Goal: Transaction & Acquisition: Register for event/course

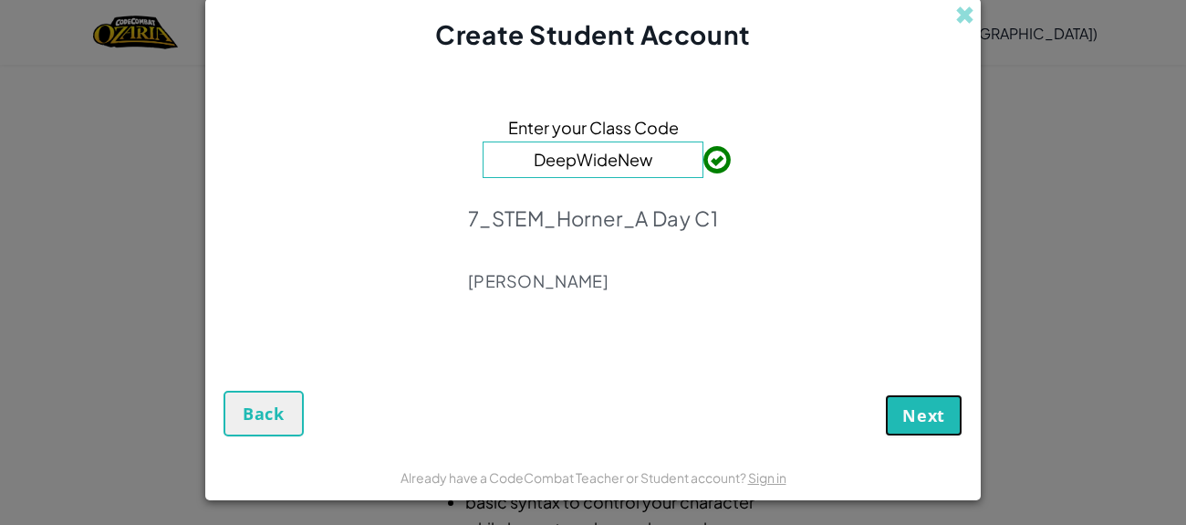
click at [923, 429] on button "Next" at bounding box center [924, 415] width 78 height 42
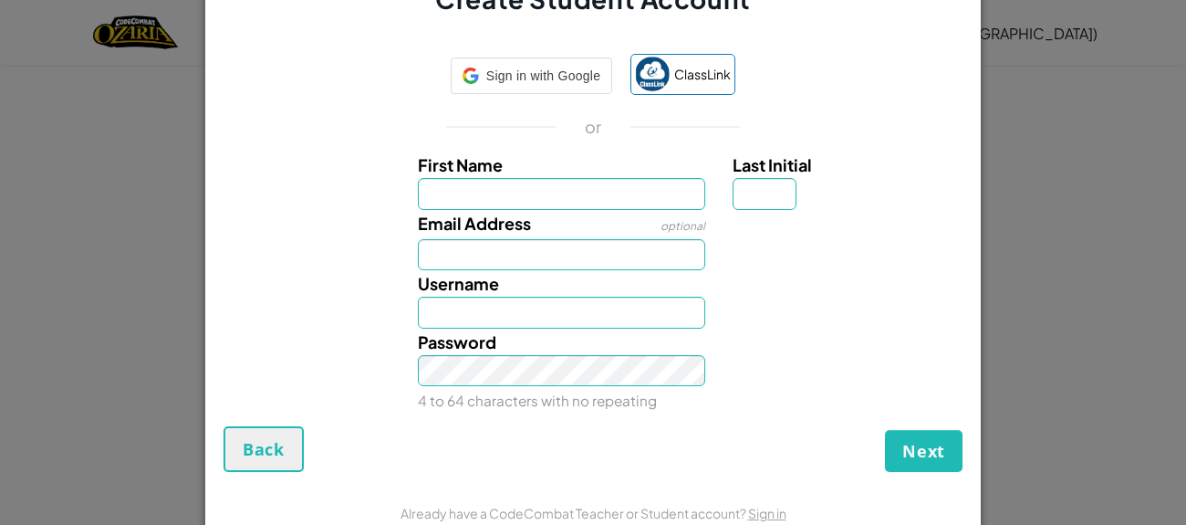
click at [923, 426] on div "Sign in with Google Sign in with Google. Opens in new tab ClassLink or First Na…" at bounding box center [593, 231] width 739 height 391
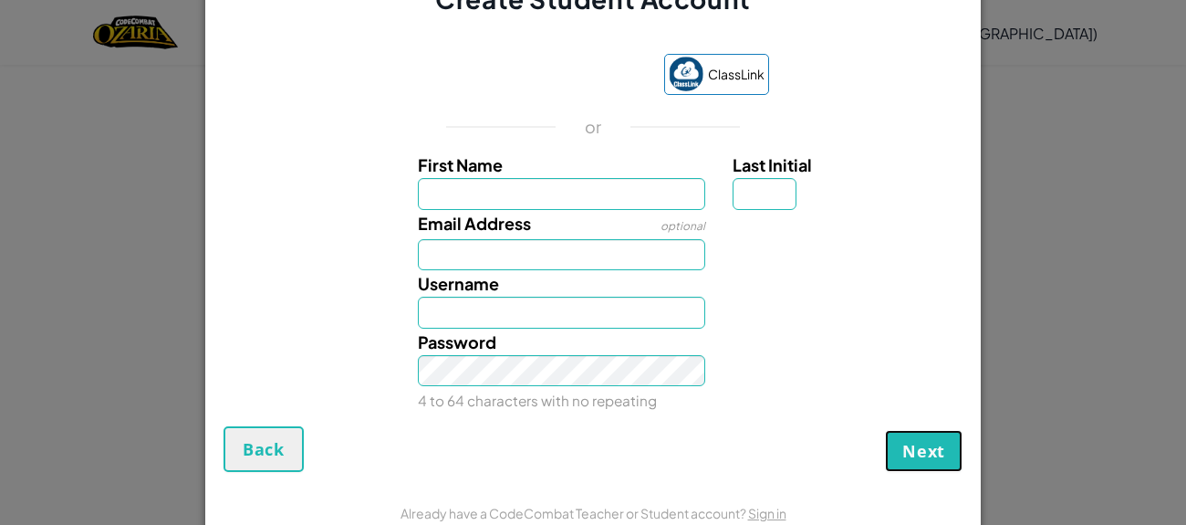
click at [918, 441] on span "Next" at bounding box center [924, 451] width 43 height 22
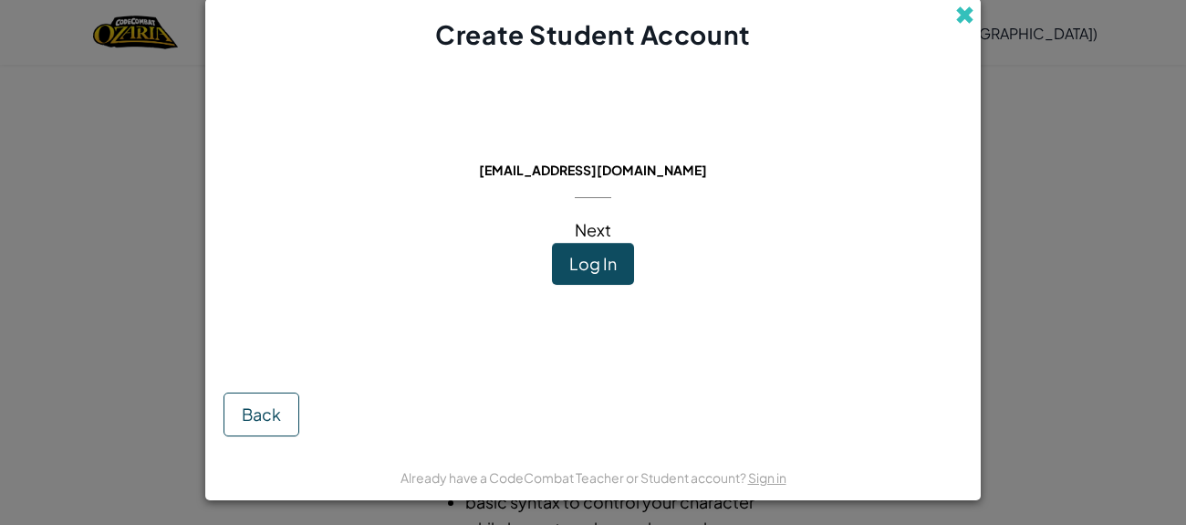
click at [965, 8] on span at bounding box center [964, 14] width 19 height 19
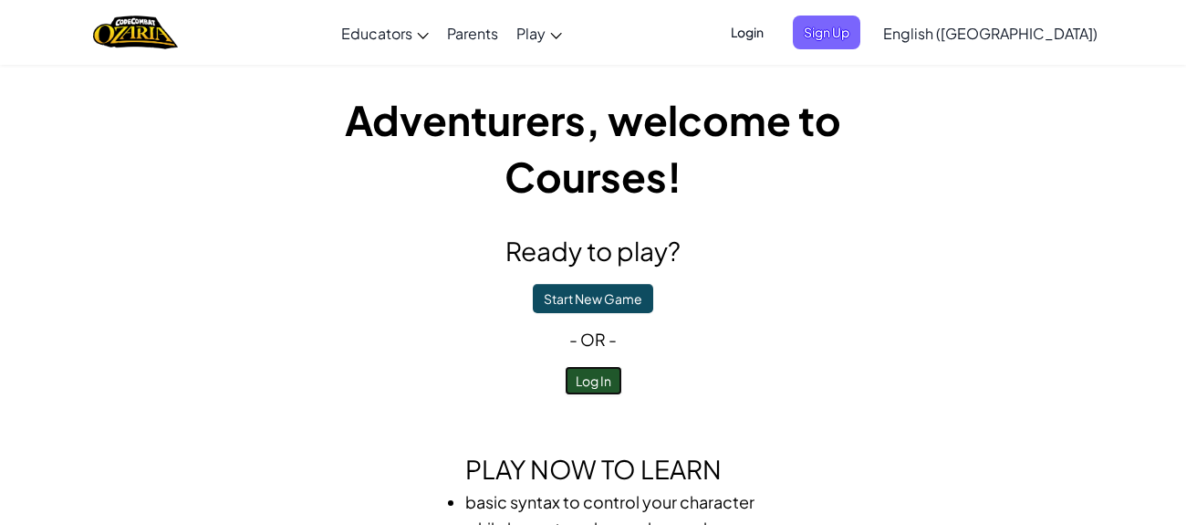
click at [593, 377] on button "Log In" at bounding box center [593, 380] width 57 height 29
